Goal: Submit feedback/report problem

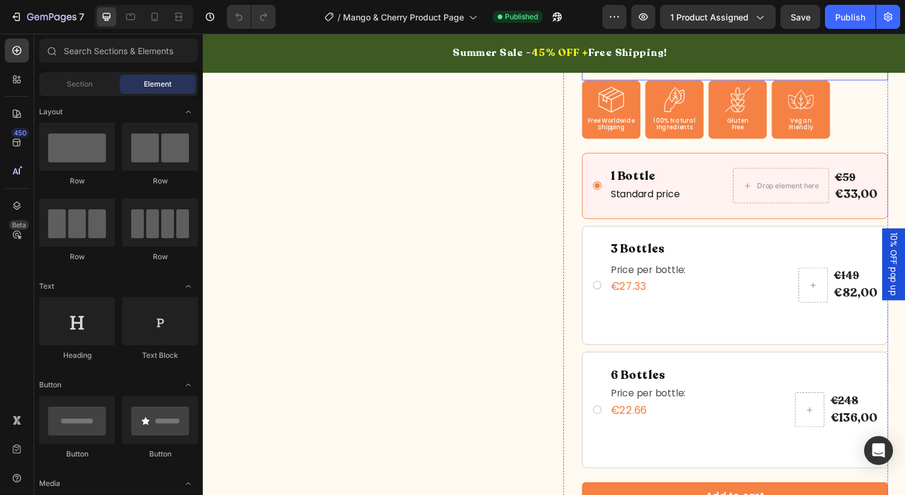
scroll to position [290, 0]
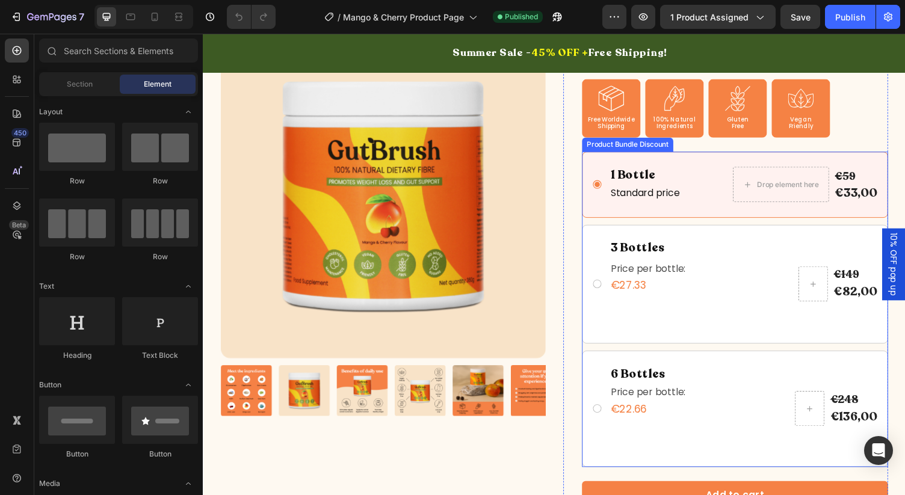
click at [663, 155] on div "1 Bottle Text Block Standard price Text Block Drop element here €59 Text Block …" at bounding box center [749, 317] width 315 height 324
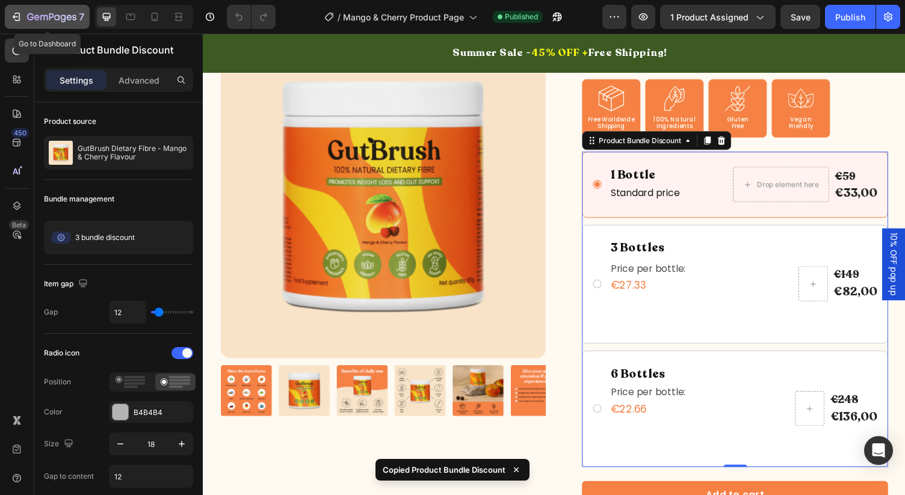
click at [56, 20] on icon "button" at bounding box center [56, 16] width 5 height 5
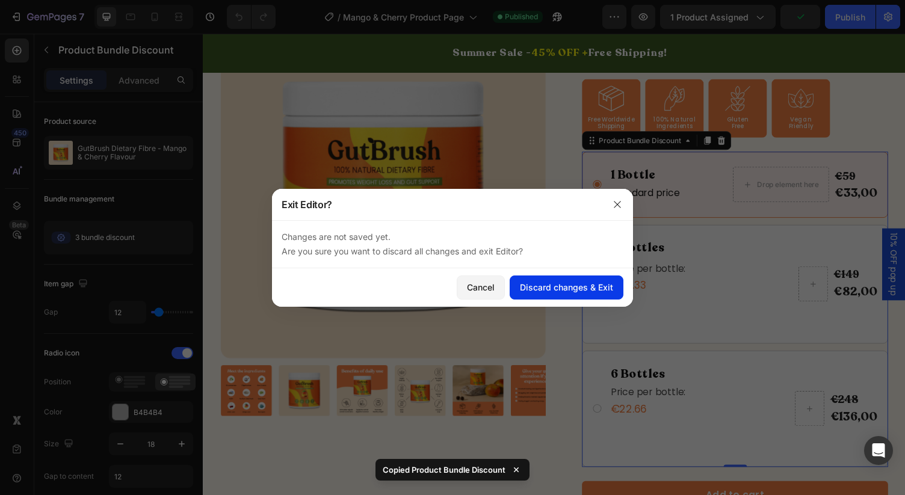
click at [544, 286] on div "Discard changes & Exit" at bounding box center [566, 287] width 93 height 13
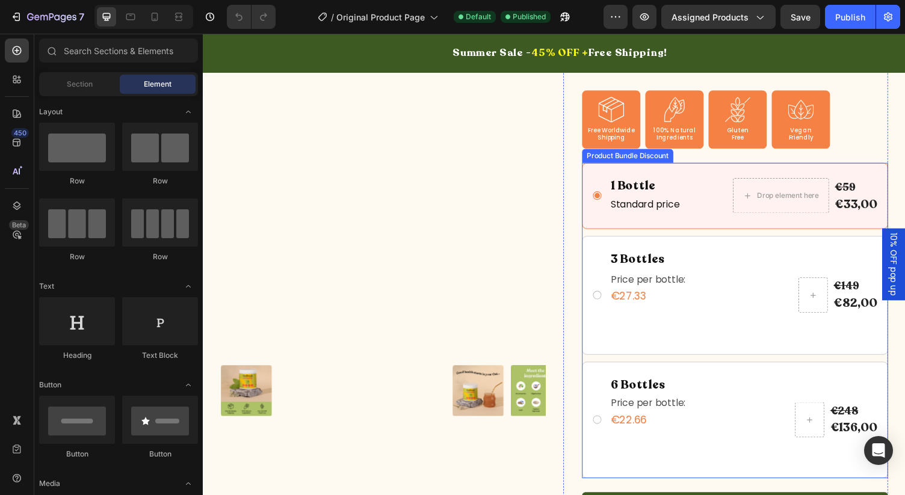
scroll to position [284, 0]
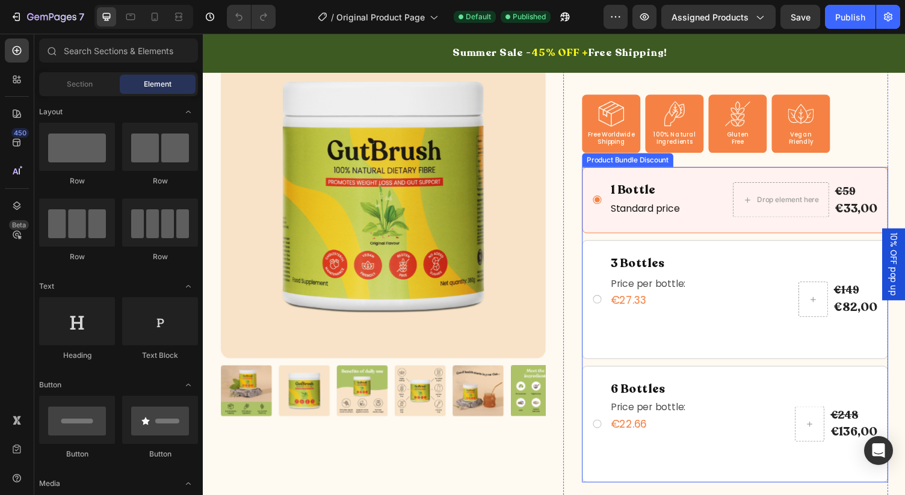
click at [701, 173] on div "1 Bottle Text Block Standard price Text Block Drop element here €59 Text Block …" at bounding box center [749, 205] width 315 height 68
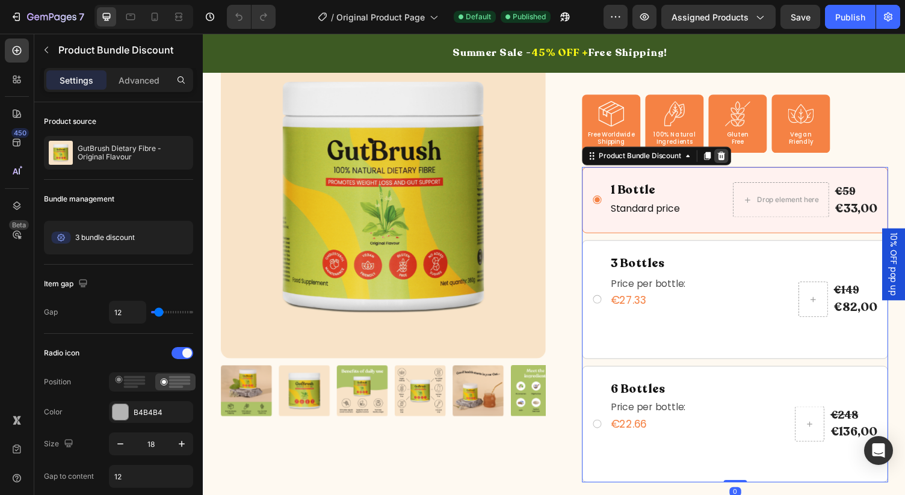
click at [741, 158] on div at bounding box center [735, 159] width 14 height 14
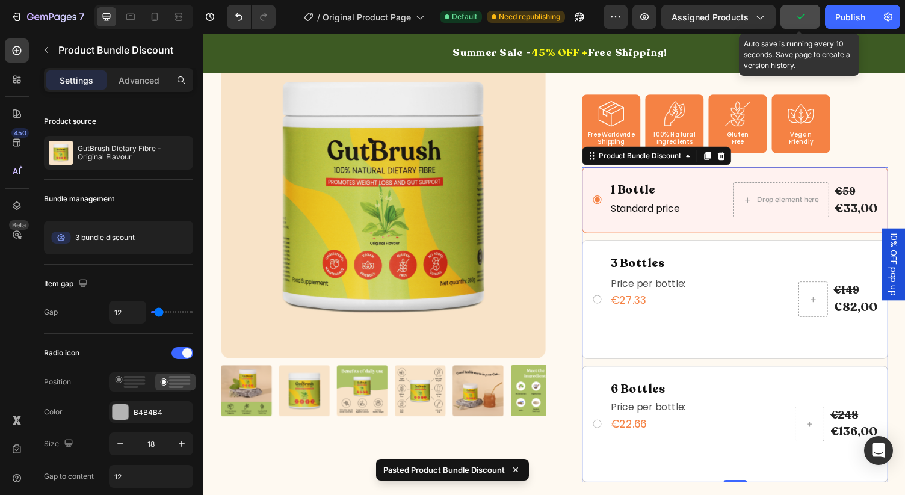
click at [792, 19] on button "button" at bounding box center [801, 17] width 40 height 24
click at [792, 19] on span "Save" at bounding box center [801, 17] width 20 height 10
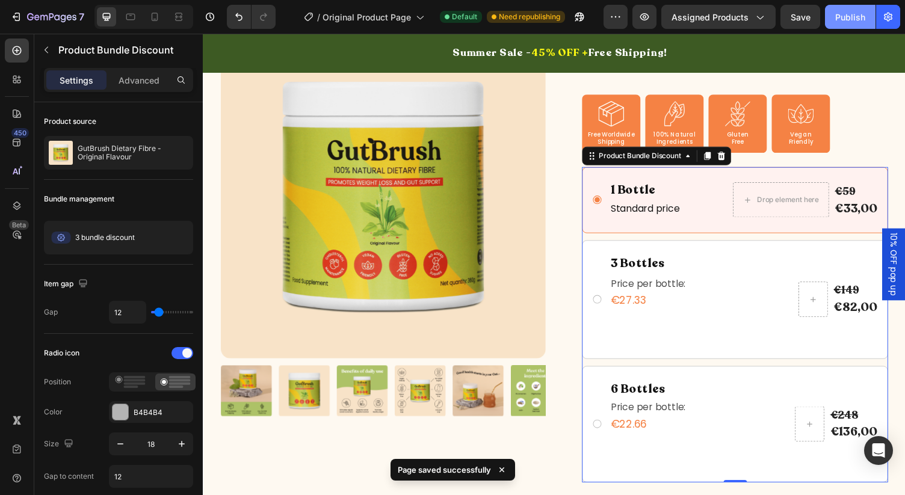
click at [853, 19] on div "Publish" at bounding box center [850, 17] width 30 height 13
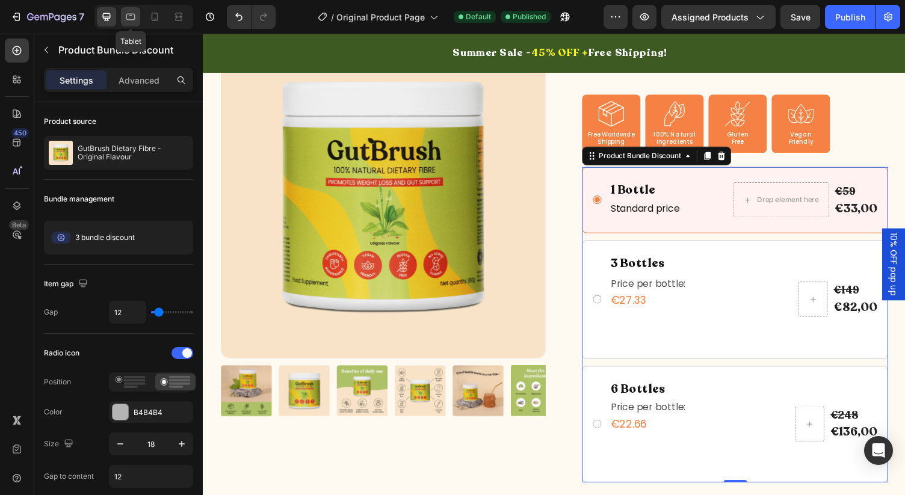
click at [132, 15] on icon at bounding box center [131, 17] width 12 height 12
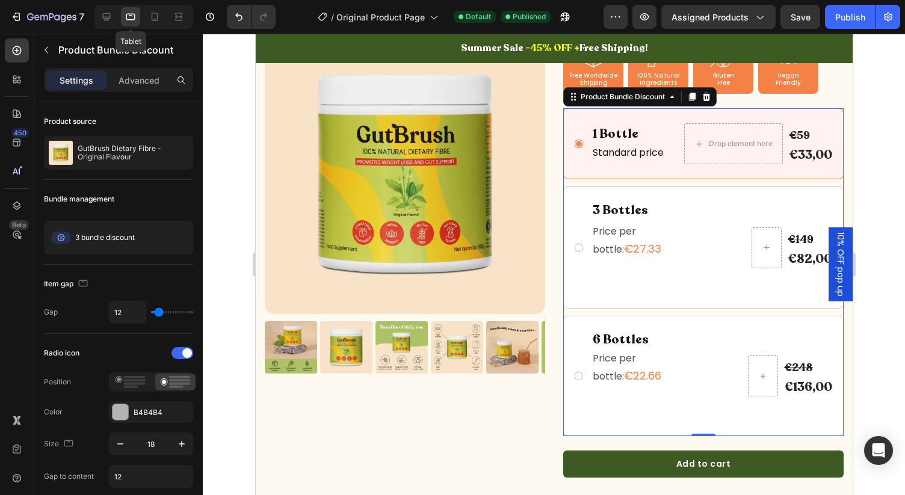
scroll to position [445, 0]
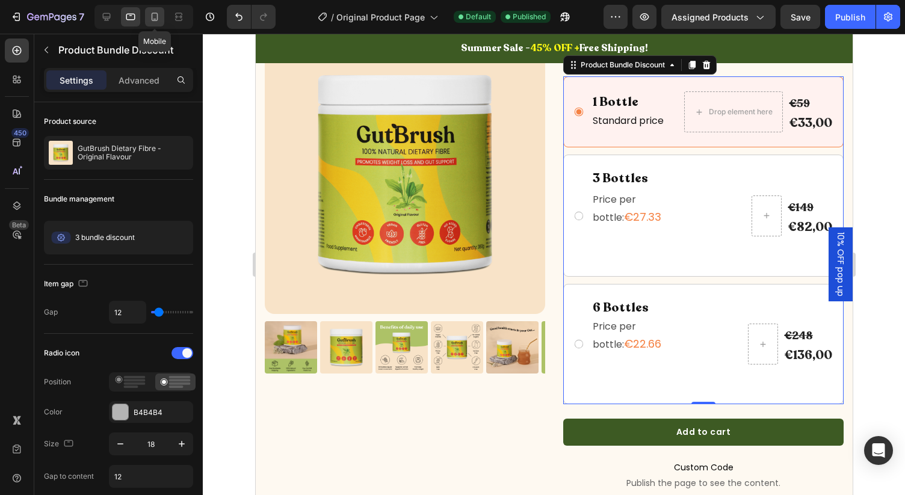
click at [155, 26] on div at bounding box center [154, 16] width 19 height 19
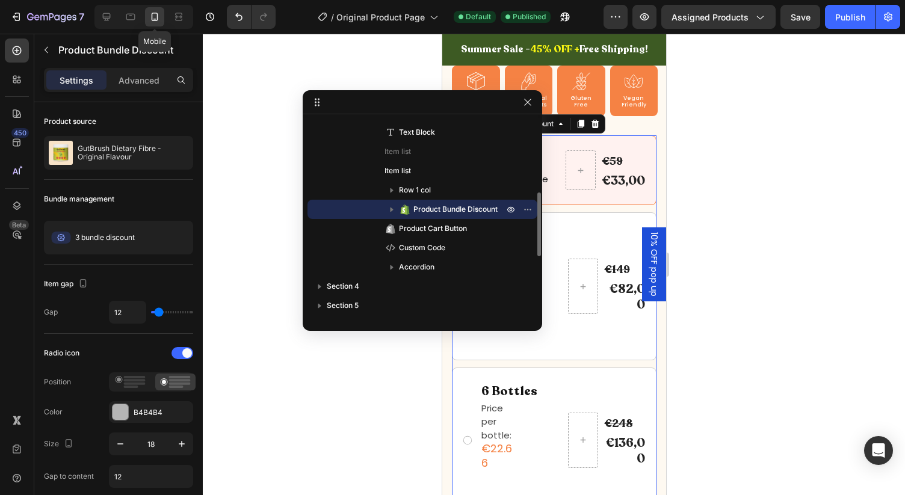
scroll to position [626, 0]
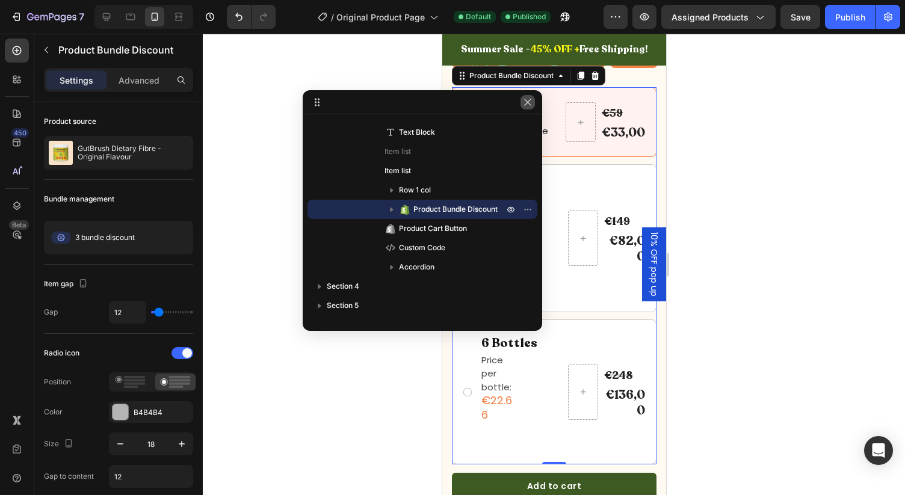
click at [525, 105] on icon "button" at bounding box center [528, 102] width 10 height 10
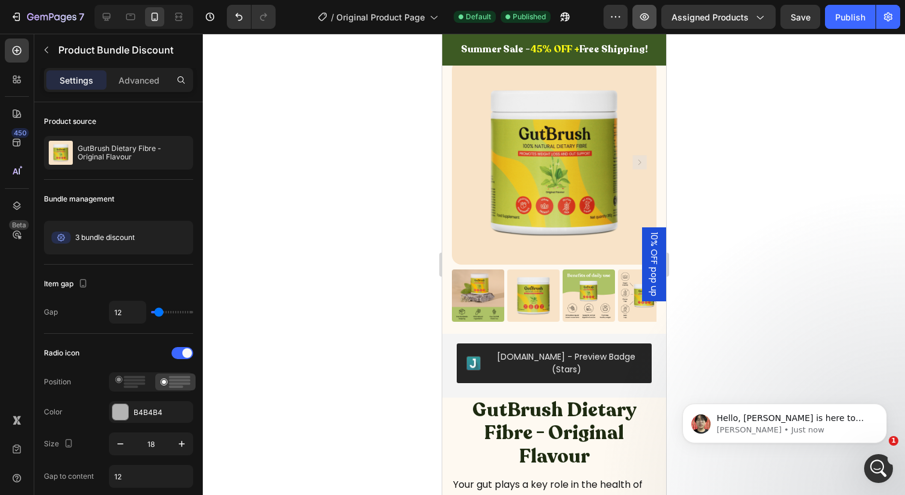
scroll to position [0, 0]
click at [781, 421] on p "Hello, [PERSON_NAME] is here to continue supporting the case on behalf of the p…" at bounding box center [794, 419] width 155 height 12
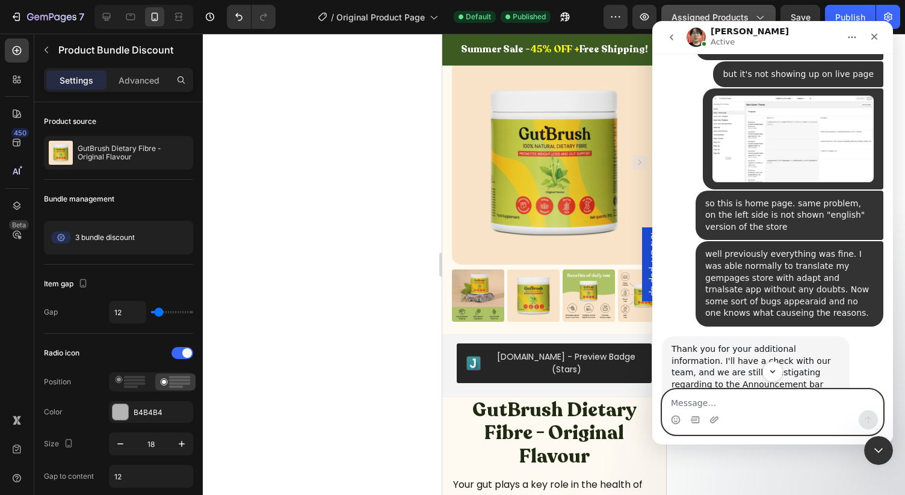
scroll to position [11636, 0]
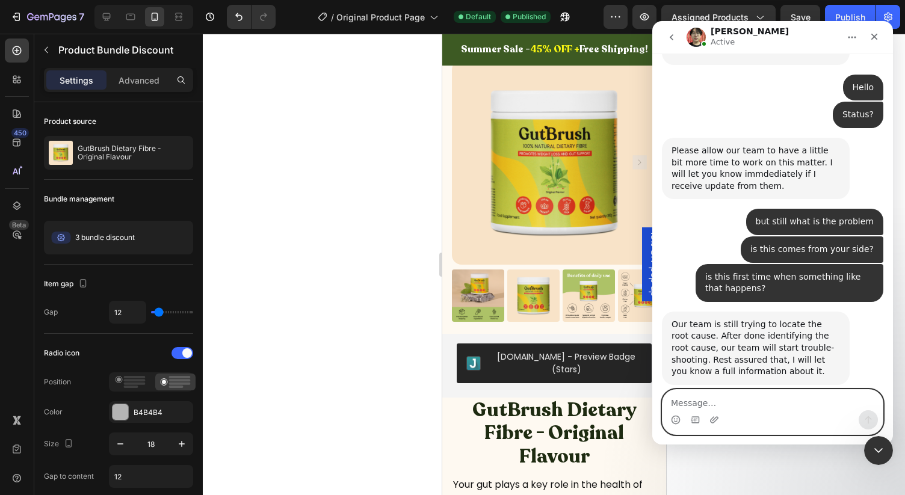
click at [700, 396] on textarea "Message…" at bounding box center [773, 400] width 220 height 20
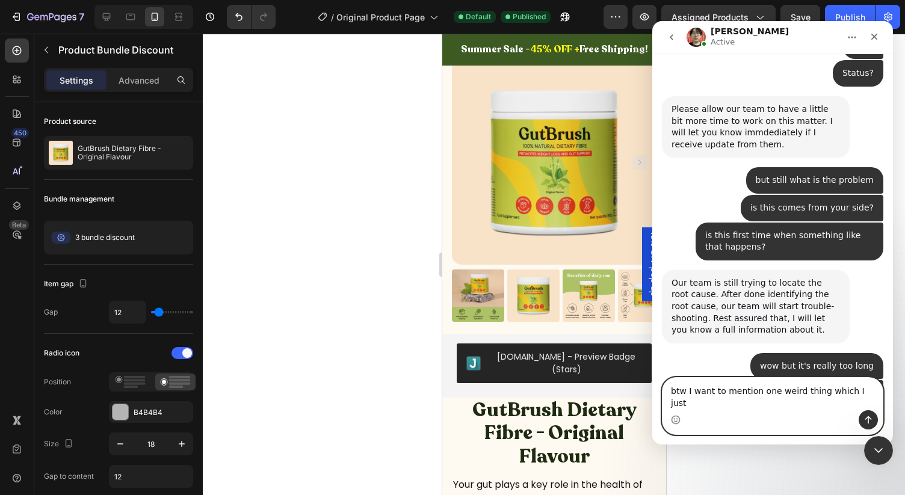
scroll to position [11683, 0]
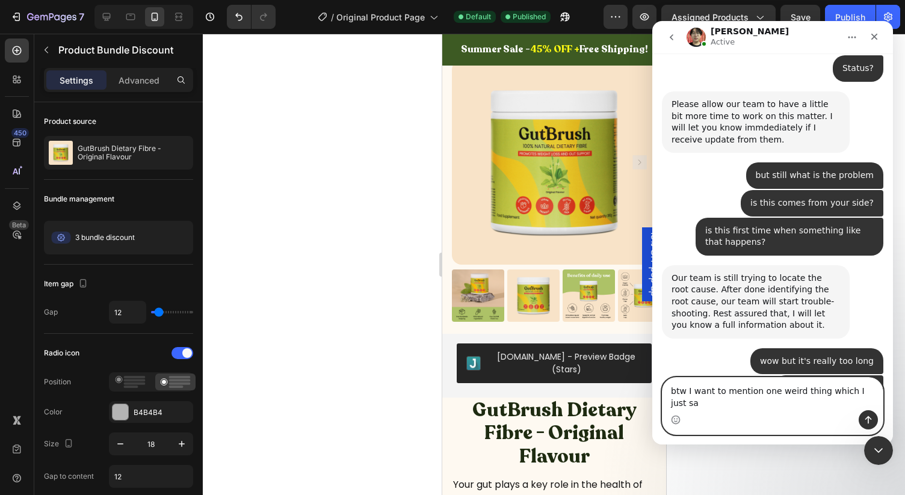
type textarea "btw I want to mention one weird thing which I just saw"
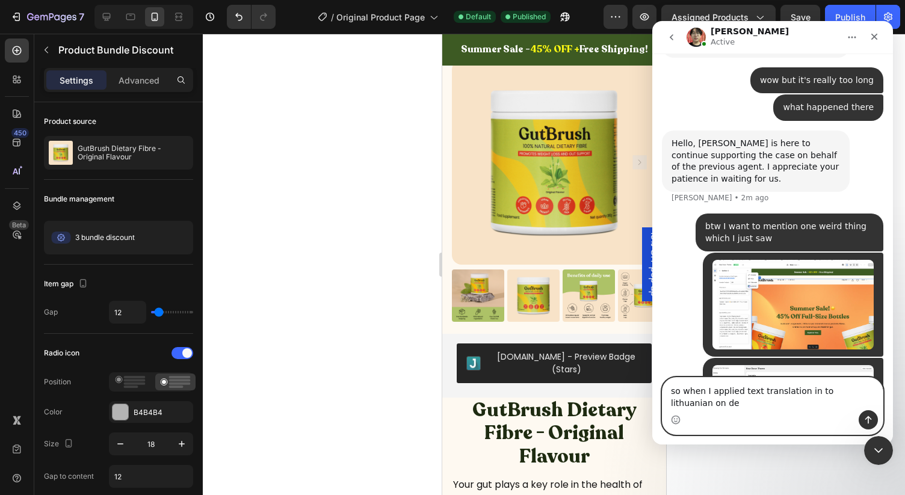
scroll to position [11976, 0]
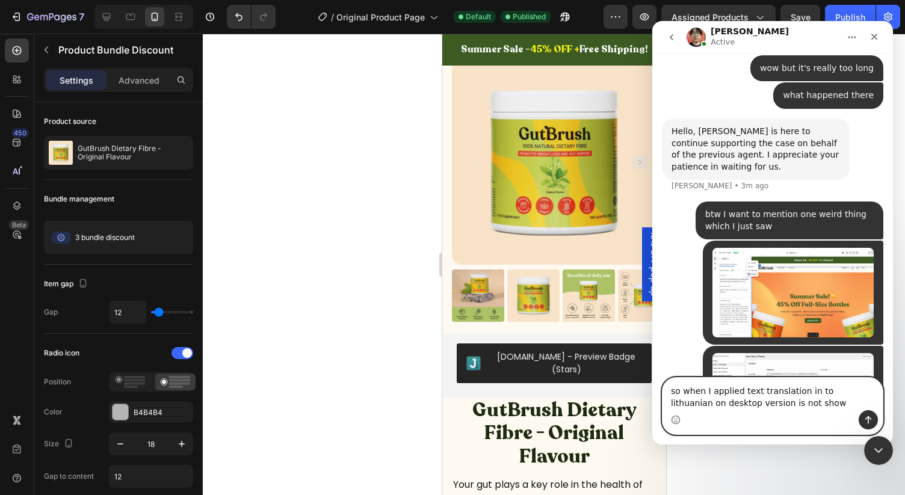
type textarea "so when I applied text translation in to lithuanian on desktop version is not s…"
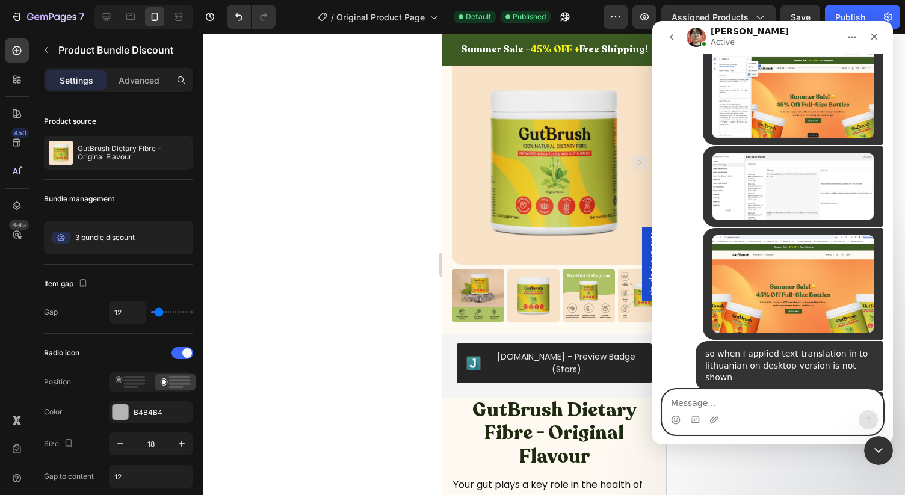
scroll to position [12180, 0]
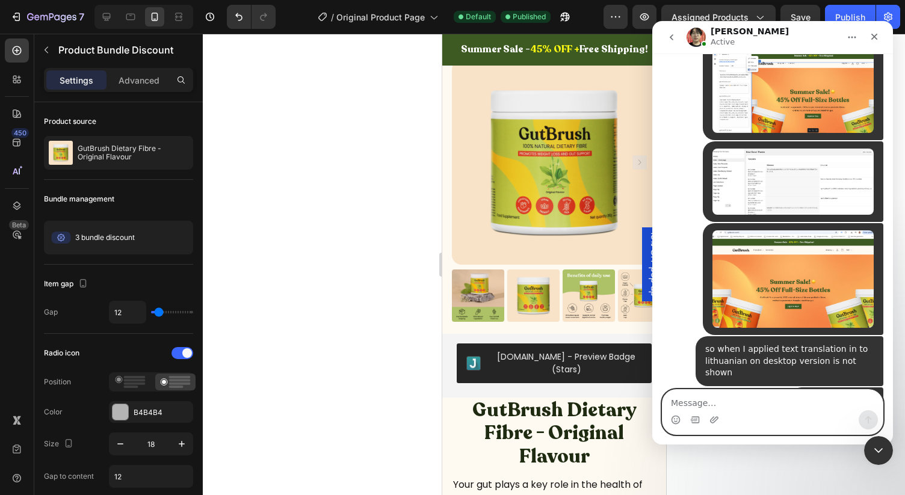
click at [728, 406] on textarea "Message…" at bounding box center [773, 400] width 220 height 20
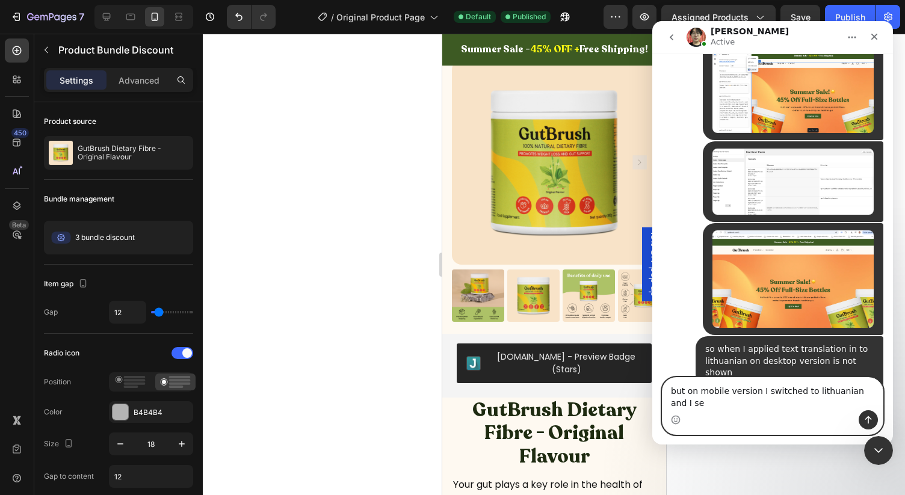
scroll to position [12192, 0]
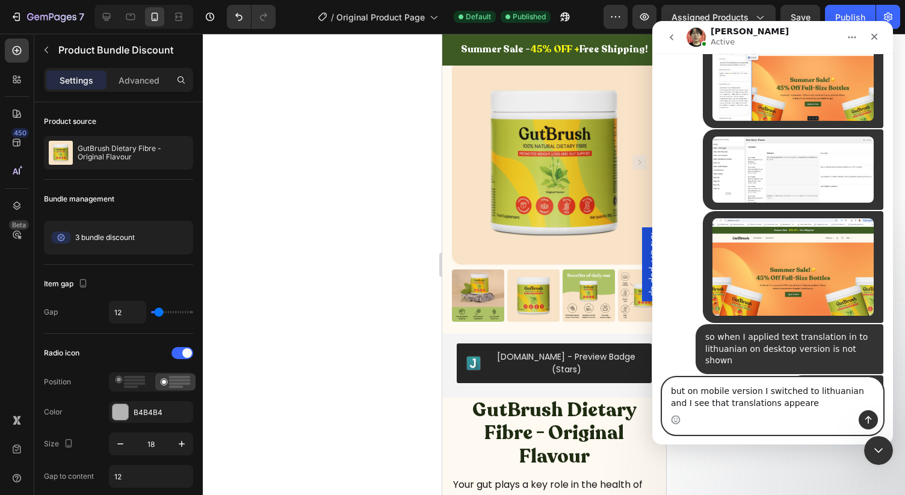
type textarea "but on mobile version I switched to lithuanian and I see that translations appe…"
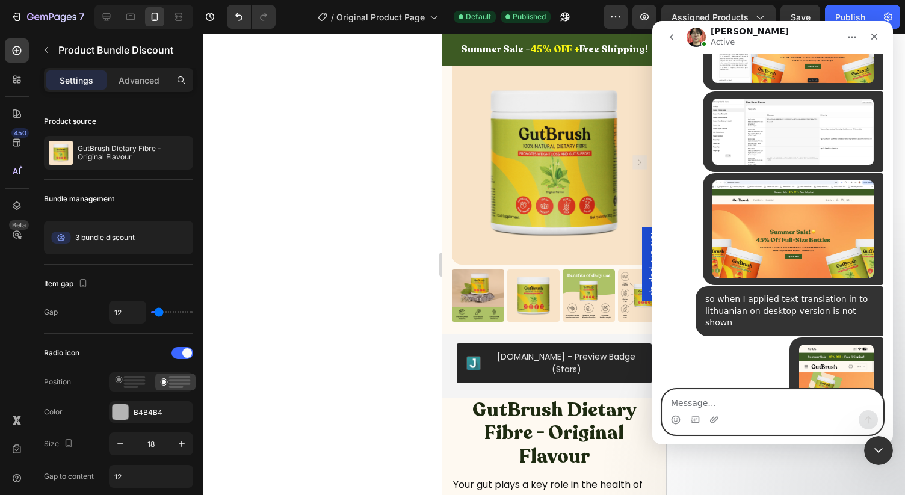
scroll to position [12231, 0]
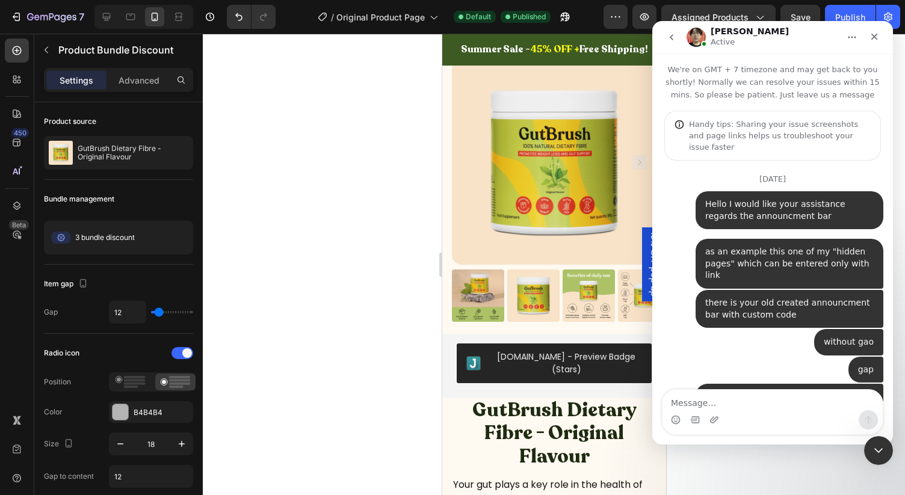
scroll to position [2, 0]
